Goal: Task Accomplishment & Management: Use online tool/utility

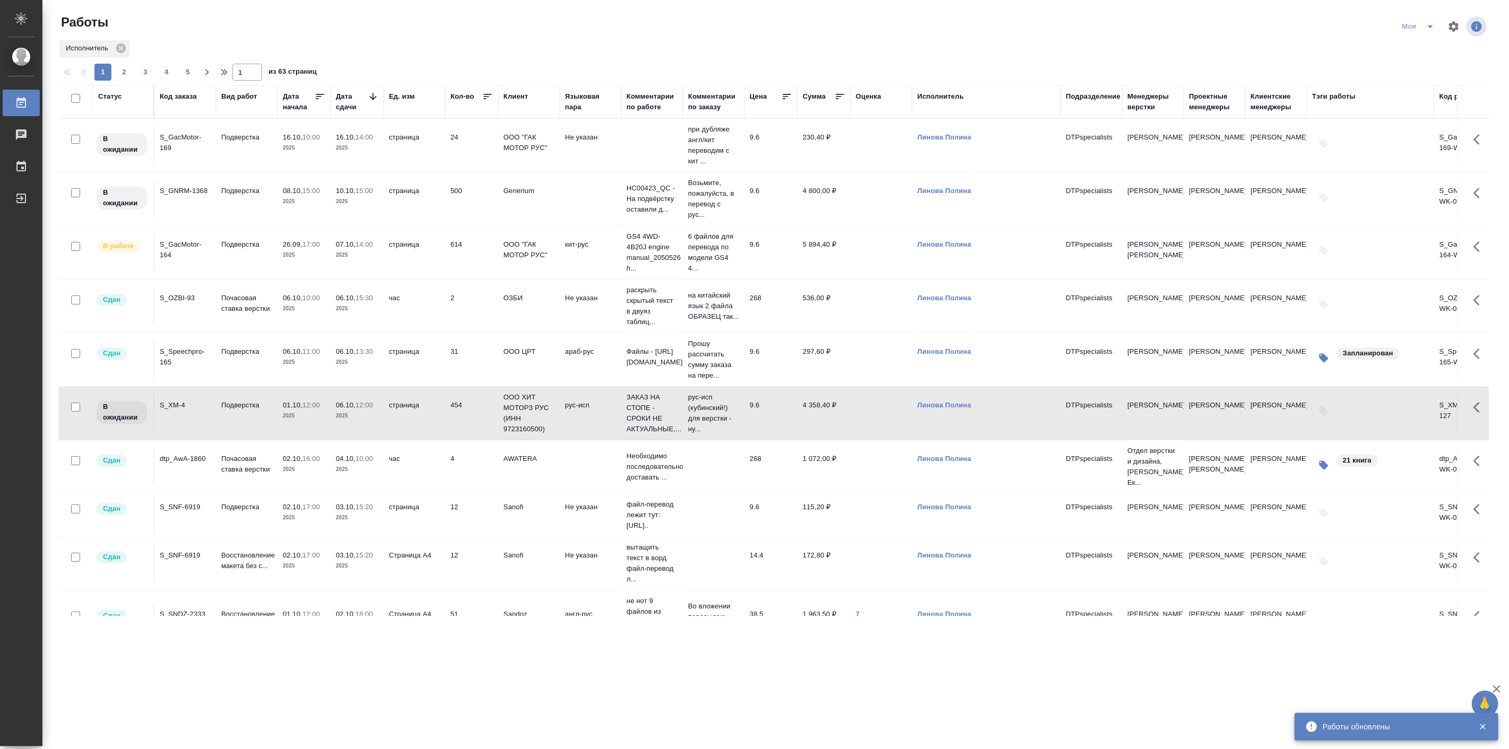
click at [1432, 28] on icon "split button" at bounding box center [1430, 26] width 13 height 13
click at [1424, 63] on li "Актуальные" at bounding box center [1419, 64] width 63 height 17
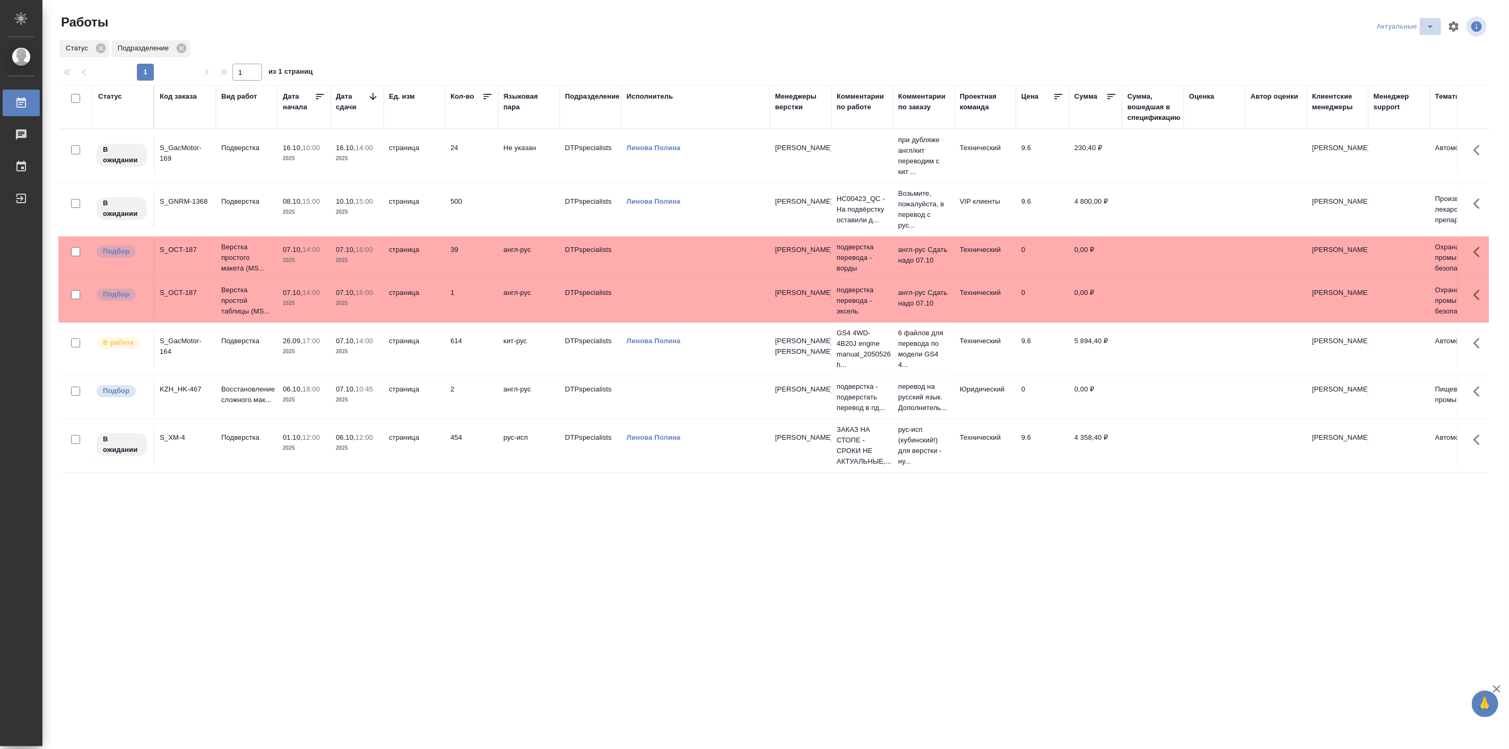
click at [1430, 28] on icon "split button" at bounding box center [1430, 26] width 13 height 13
click at [1412, 89] on li "Мои" at bounding box center [1407, 81] width 70 height 17
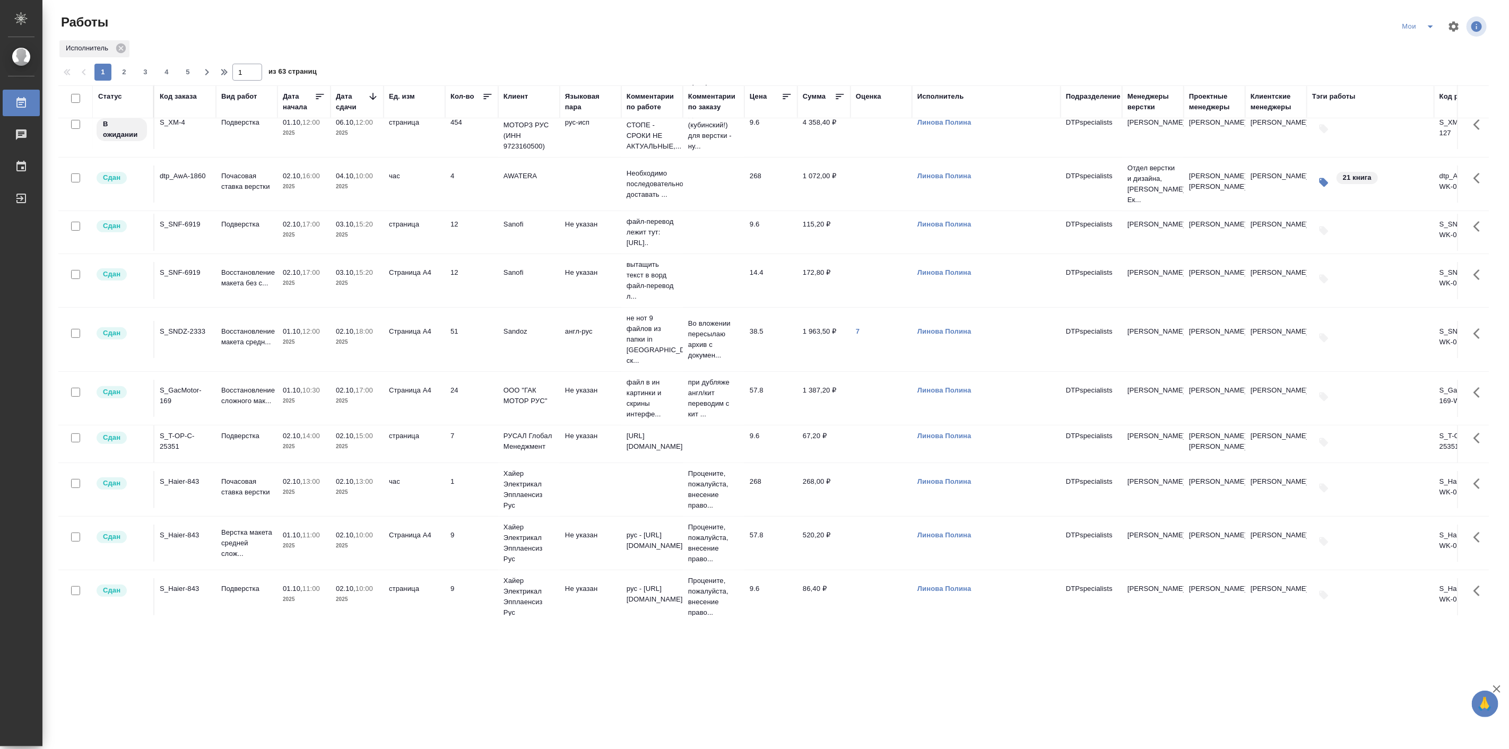
scroll to position [294, 0]
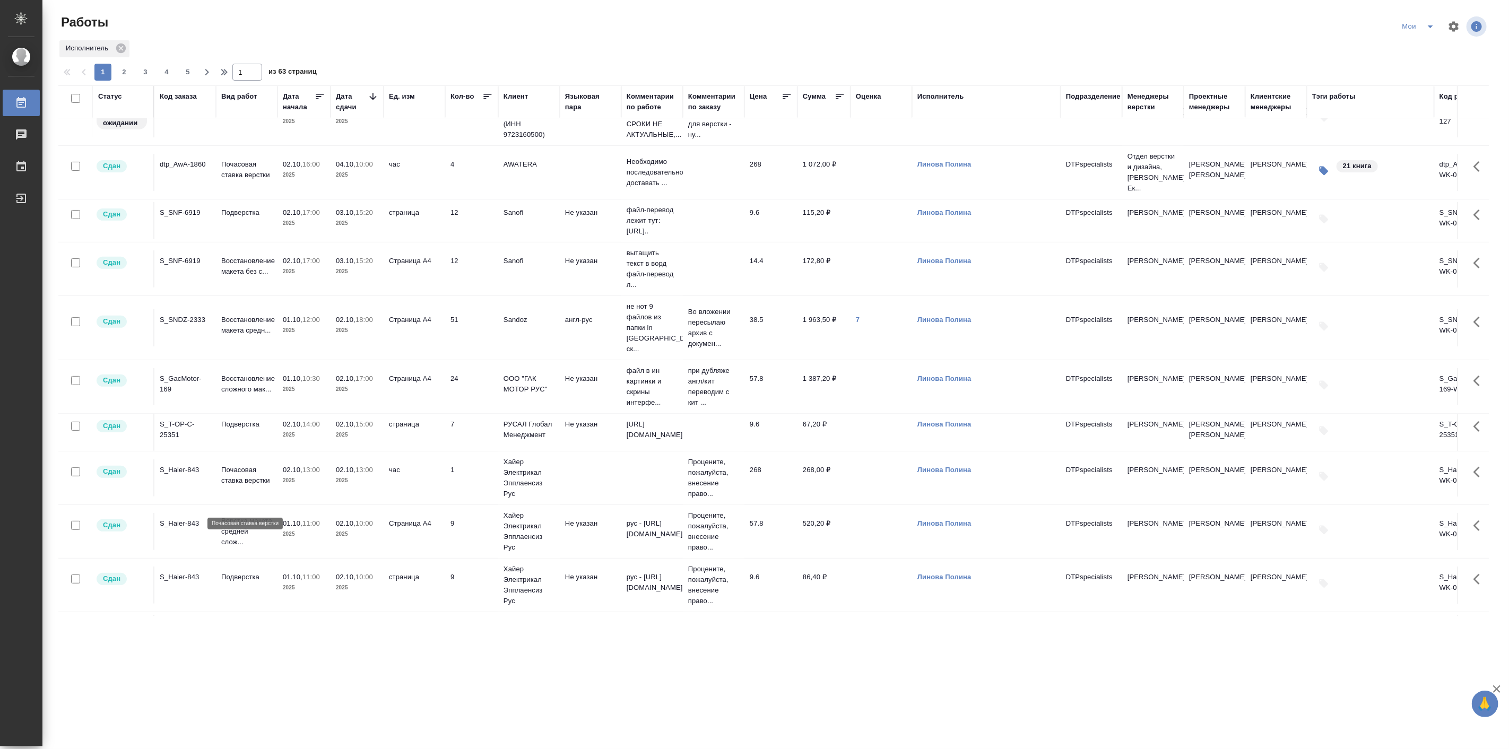
click at [224, 483] on p "Почасовая ставка верстки" at bounding box center [246, 475] width 51 height 21
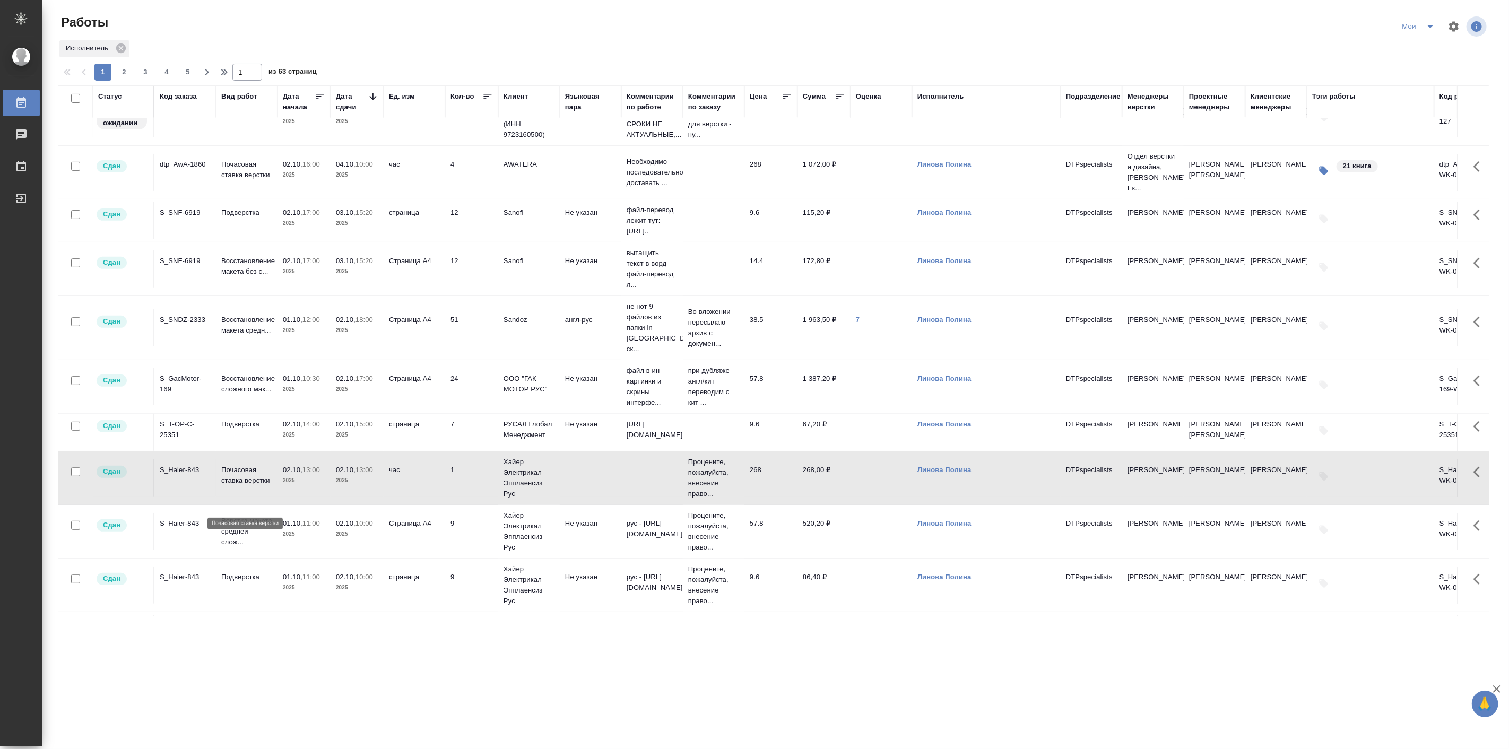
click at [224, 483] on p "Почасовая ставка верстки" at bounding box center [246, 475] width 51 height 21
drag, startPoint x: 224, startPoint y: 483, endPoint x: 227, endPoint y: 511, distance: 28.2
click at [227, 497] on td "Почасовая ставка верстки" at bounding box center [247, 478] width 62 height 37
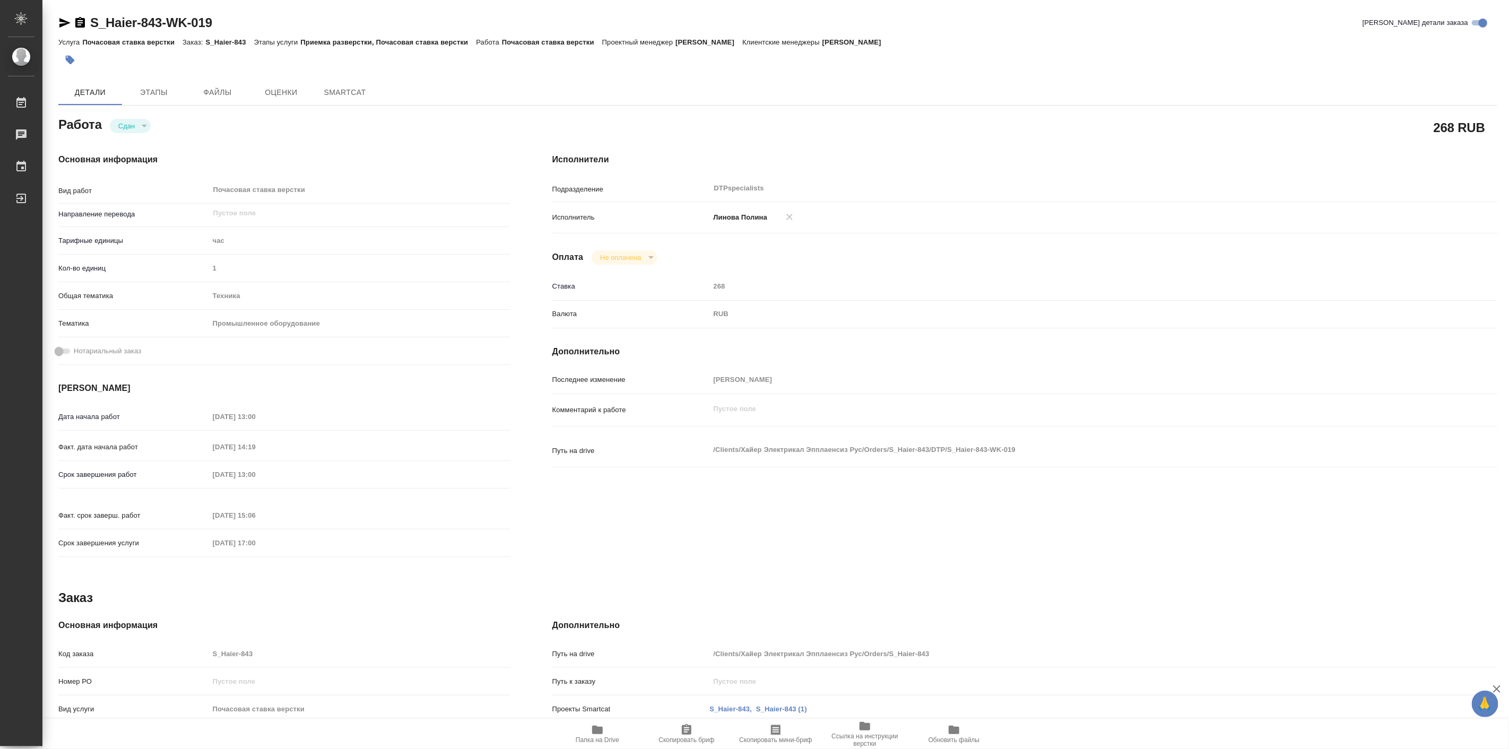
type textarea "x"
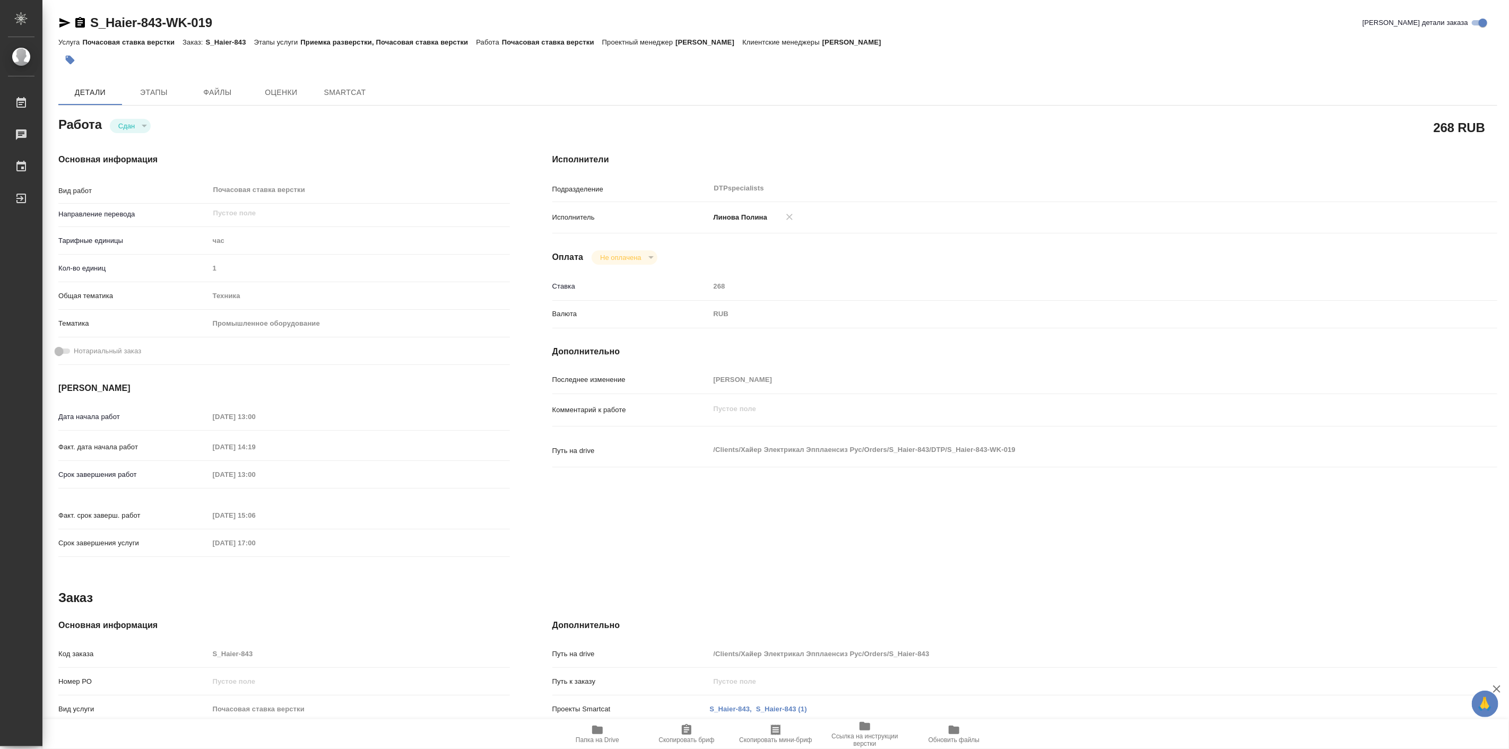
type textarea "x"
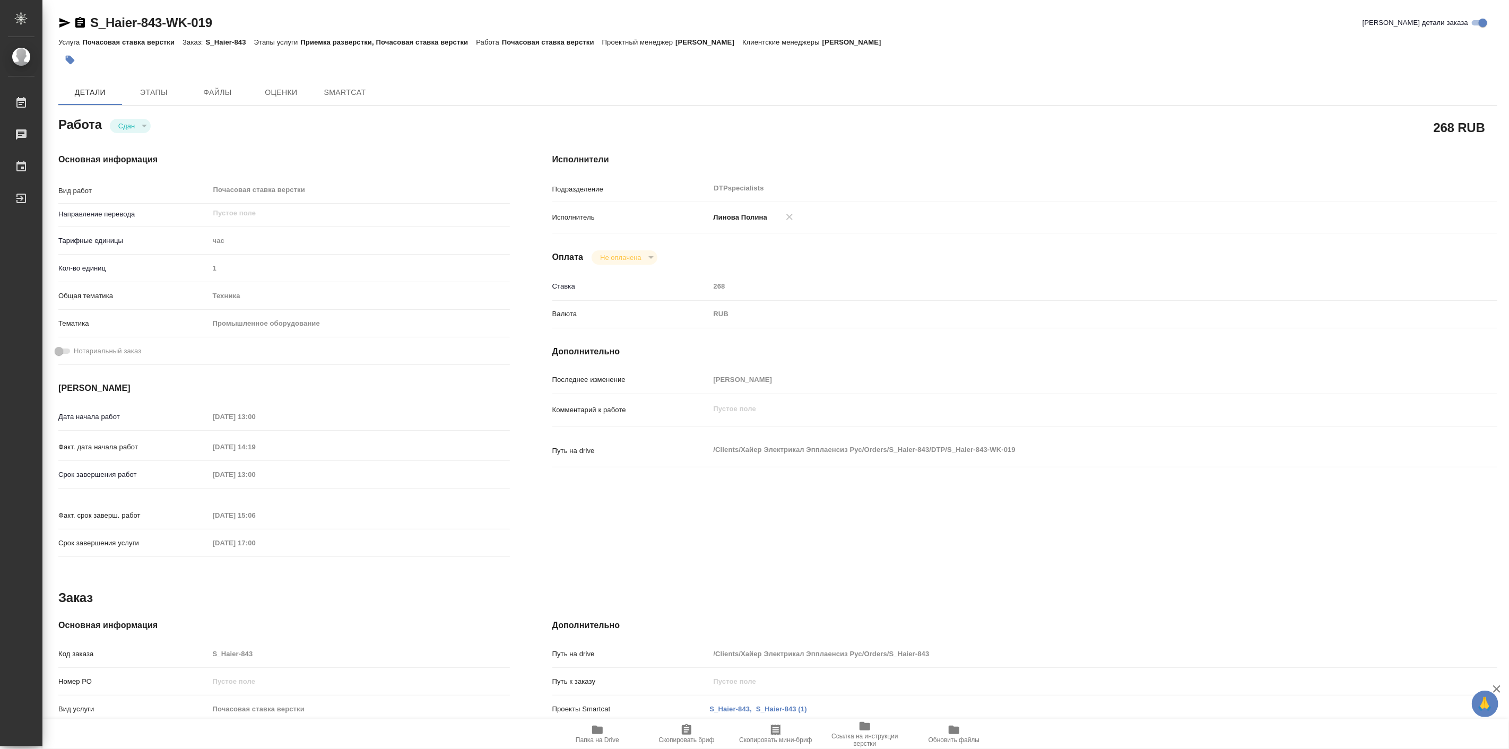
type textarea "x"
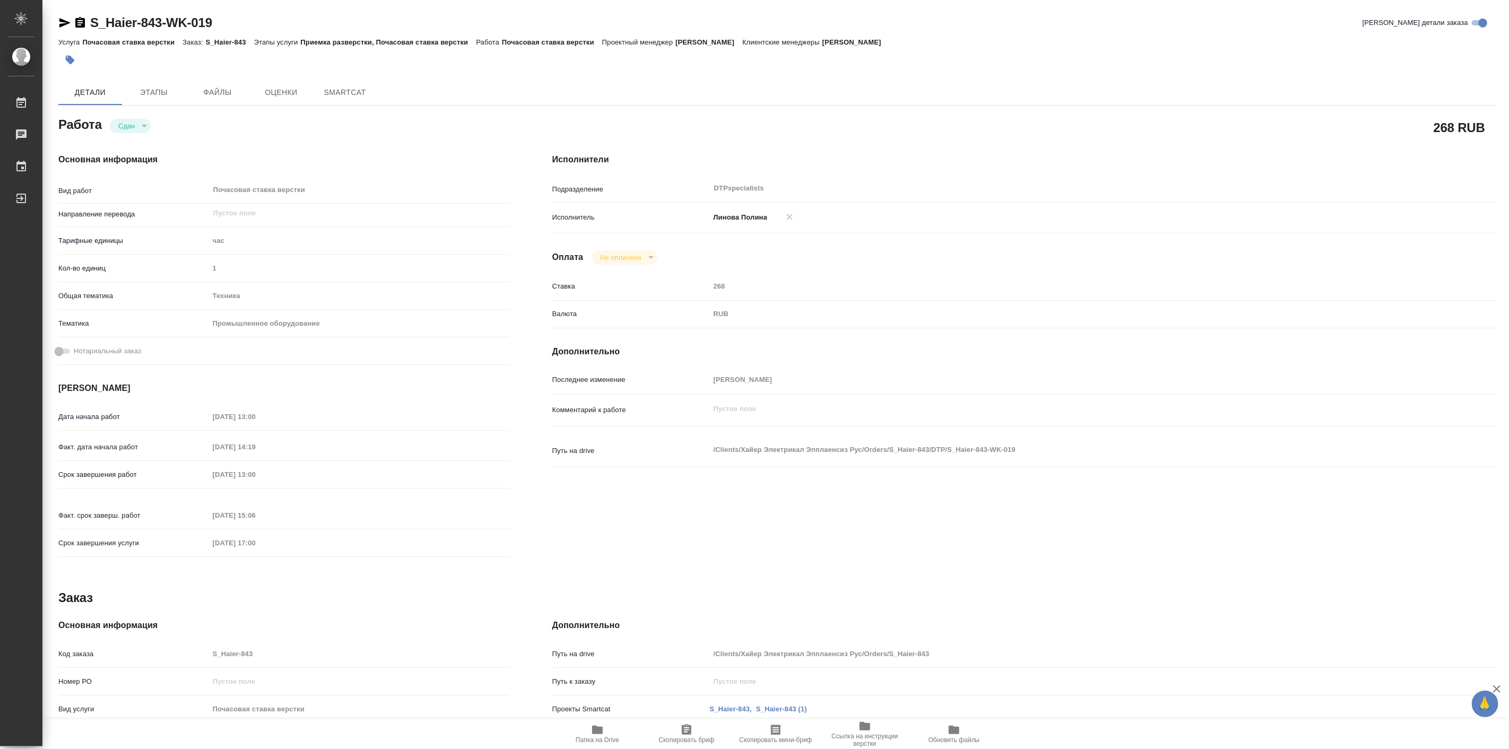
type textarea "x"
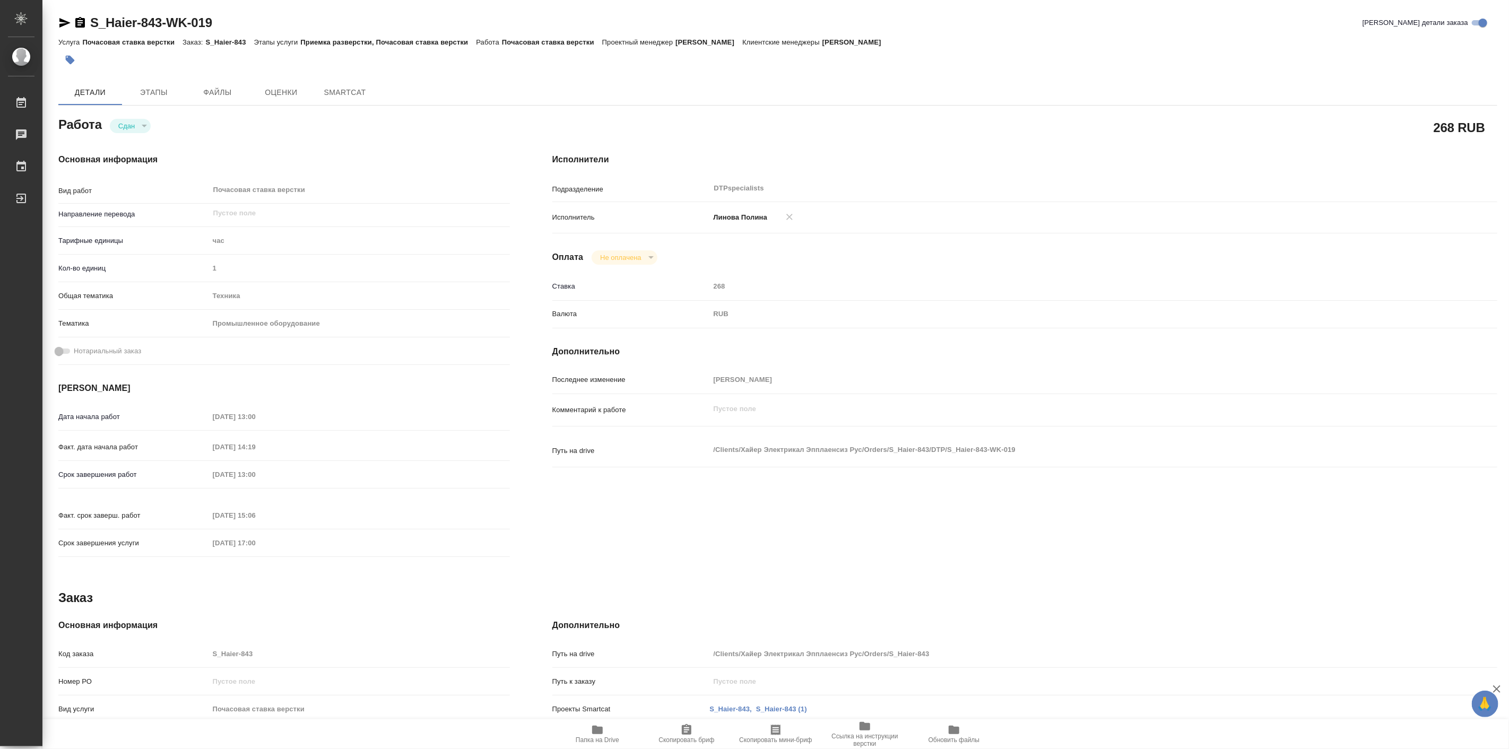
type textarea "x"
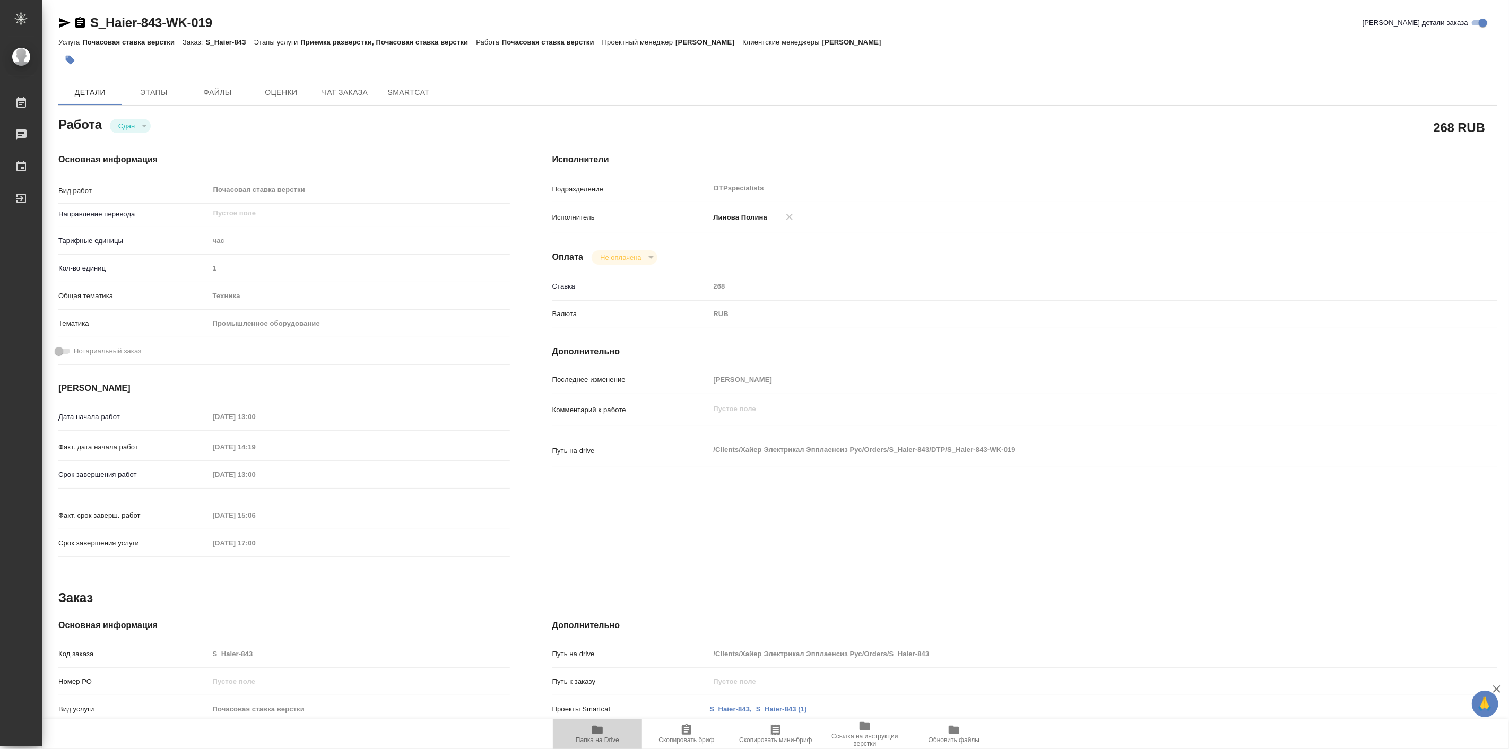
click at [603, 731] on icon "button" at bounding box center [597, 730] width 13 height 13
type textarea "x"
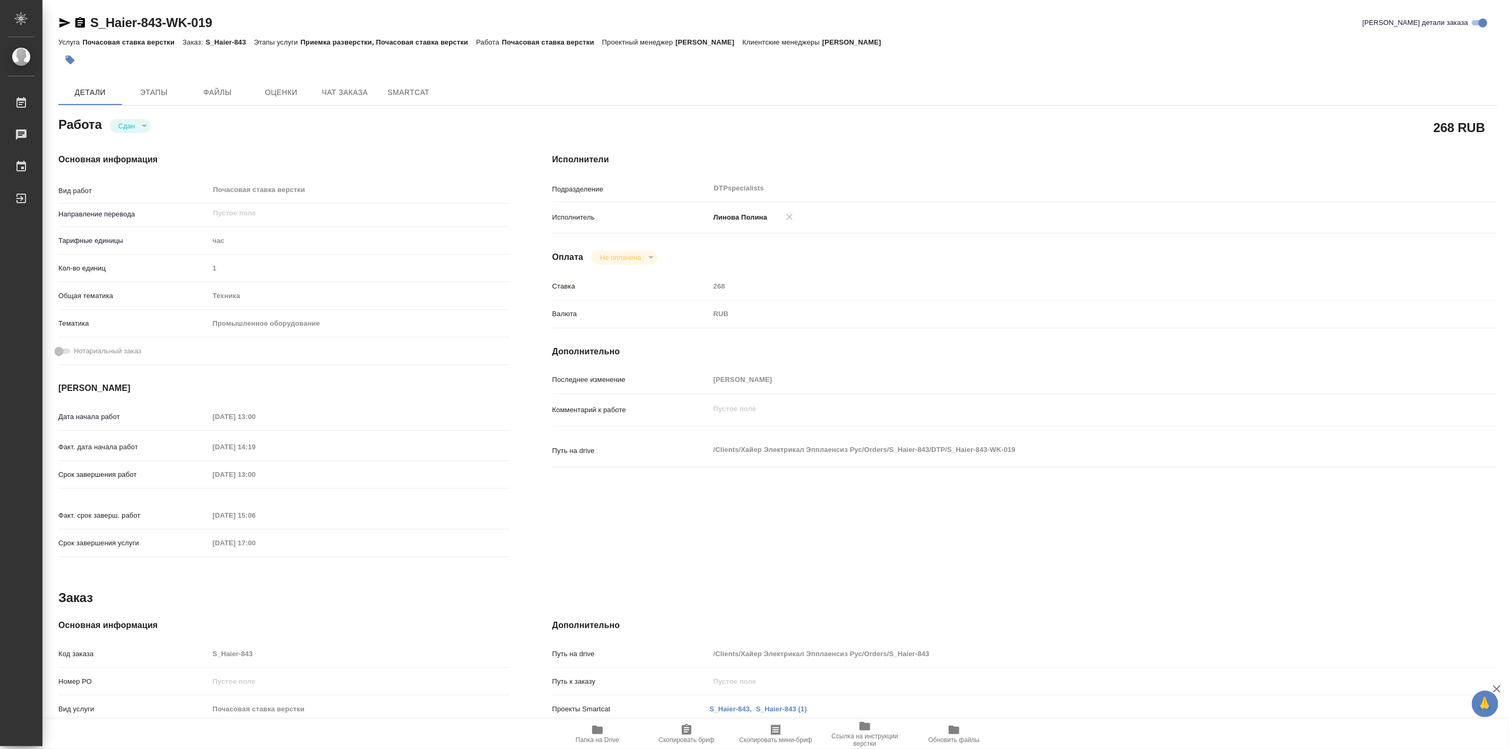
type textarea "x"
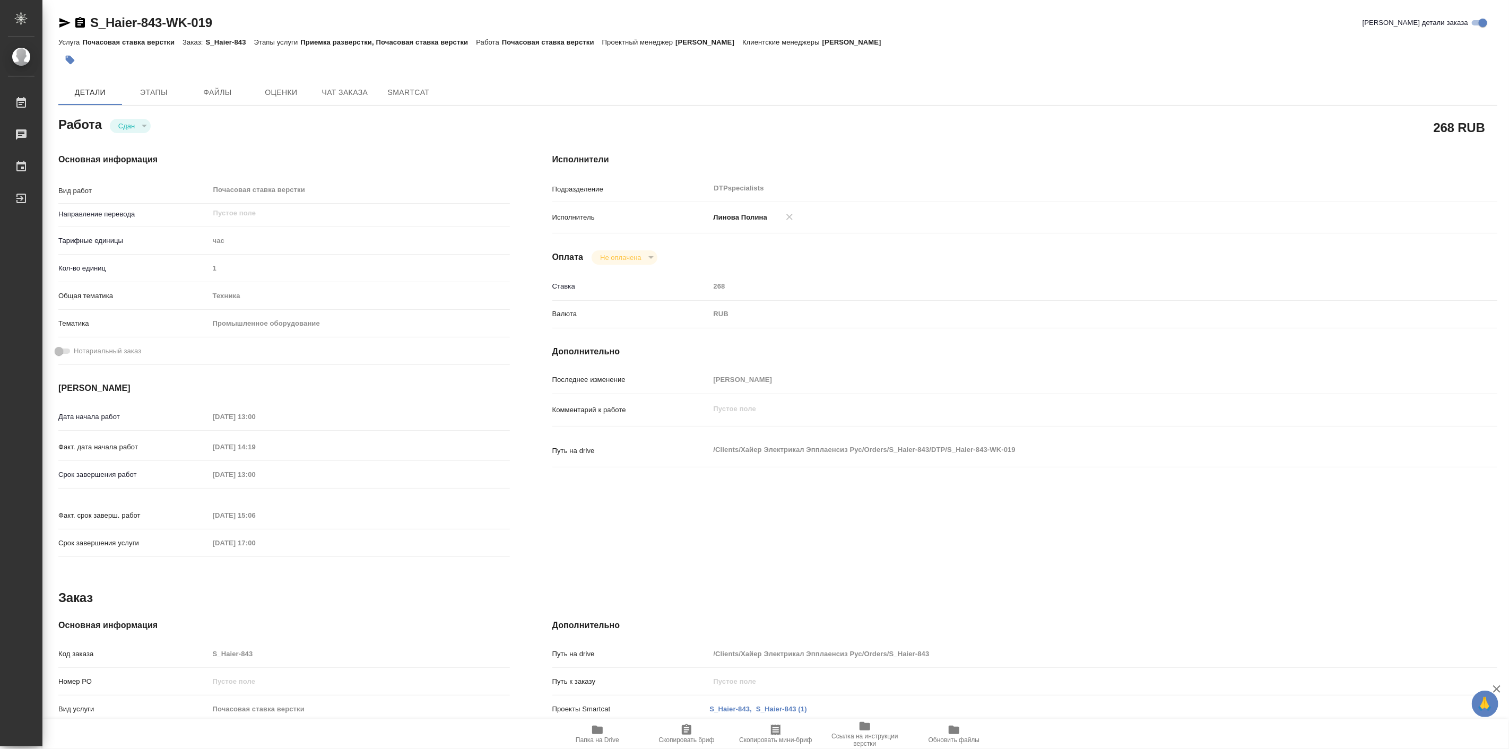
type textarea "x"
